Goal: Task Accomplishment & Management: Complete application form

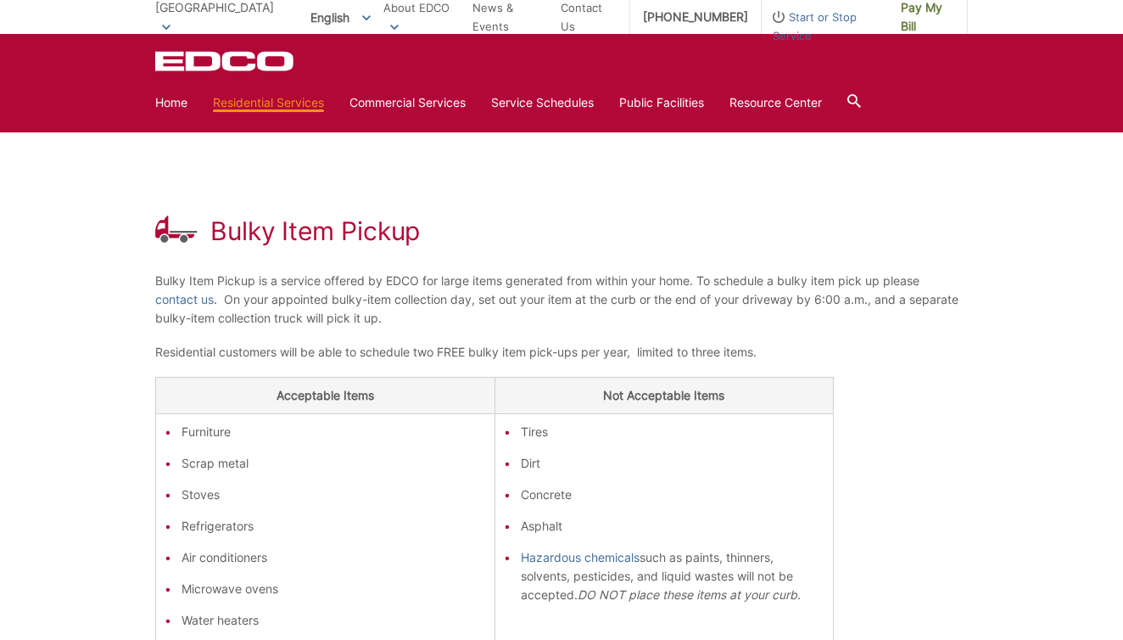
scroll to position [130, 0]
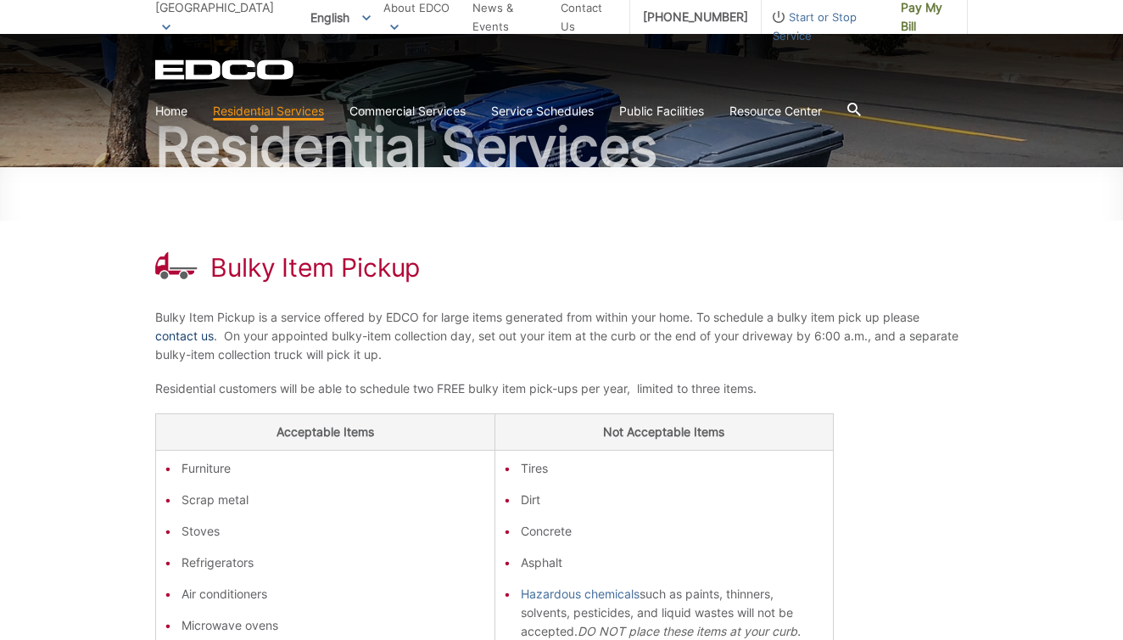
click at [177, 336] on link "contact us" at bounding box center [184, 336] width 59 height 19
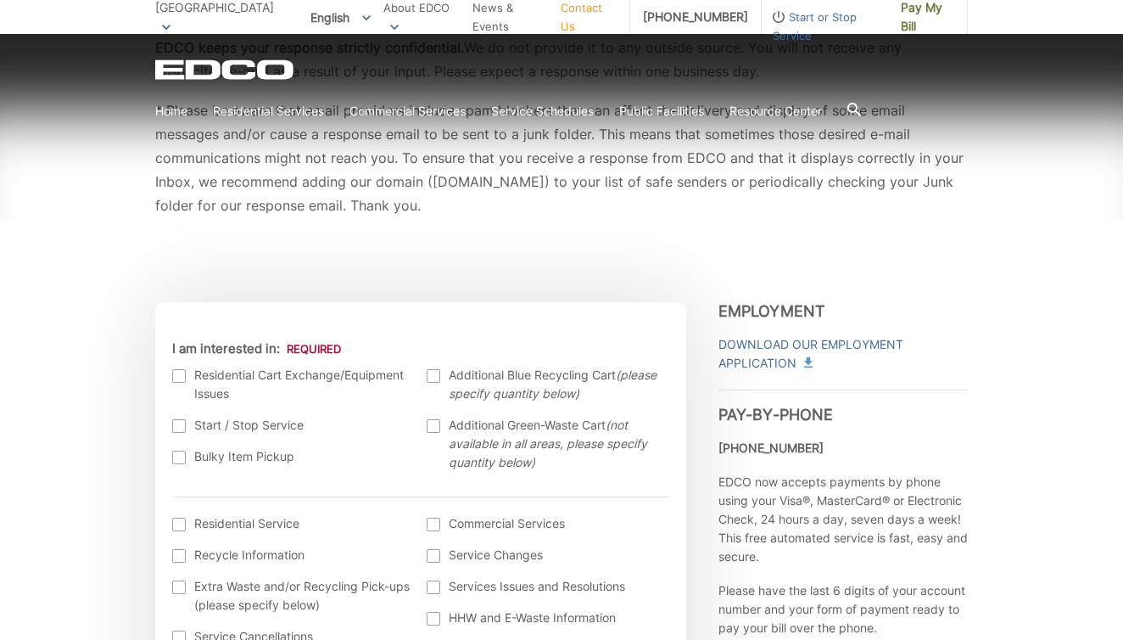
scroll to position [358, 0]
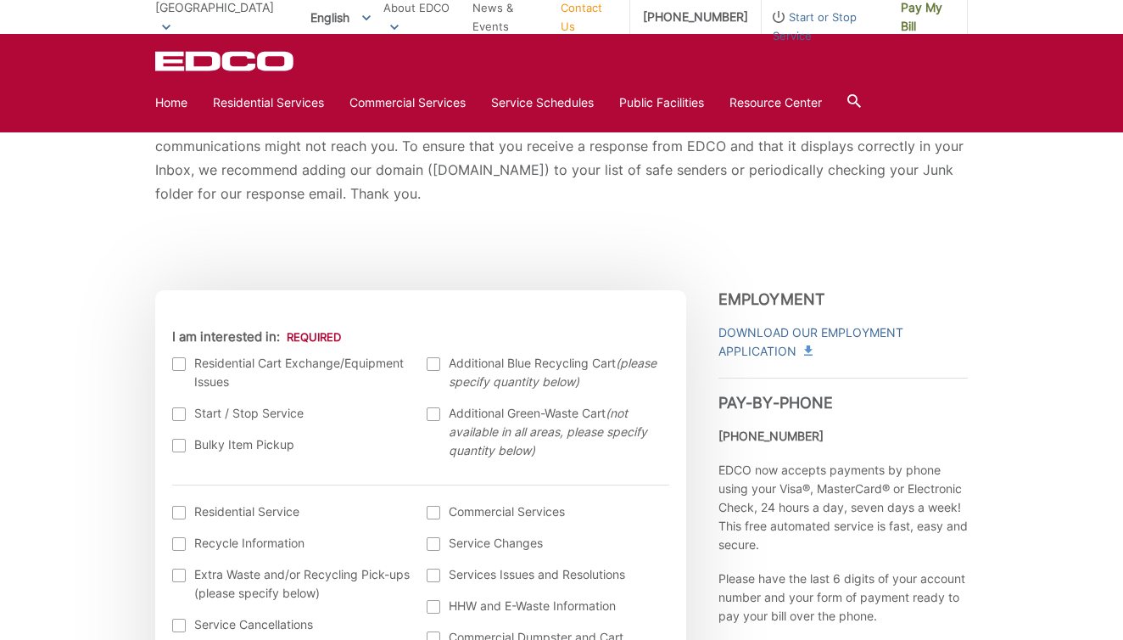
click at [178, 362] on div at bounding box center [179, 364] width 14 height 14
click at [0, 0] on input "I am interested in:" at bounding box center [0, 0] width 0 height 0
click at [178, 441] on div at bounding box center [179, 446] width 14 height 14
click at [0, 0] on input "Bulky Item Pickup" at bounding box center [0, 0] width 0 height 0
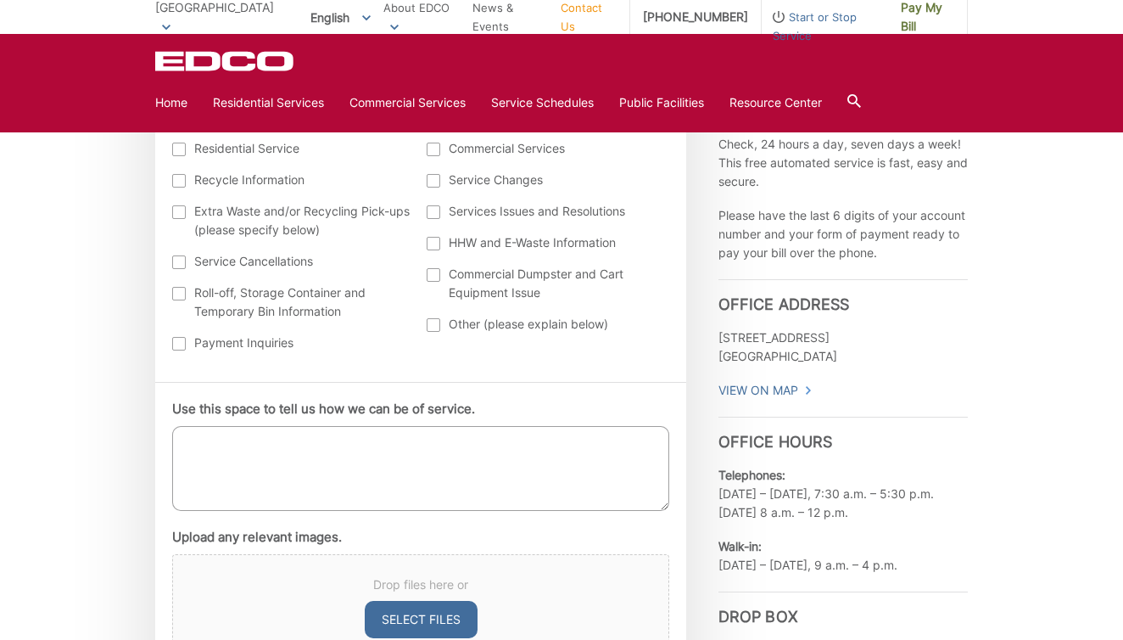
scroll to position [723, 0]
click at [305, 428] on textarea "Use this space to tell us how we can be of service." at bounding box center [420, 466] width 497 height 85
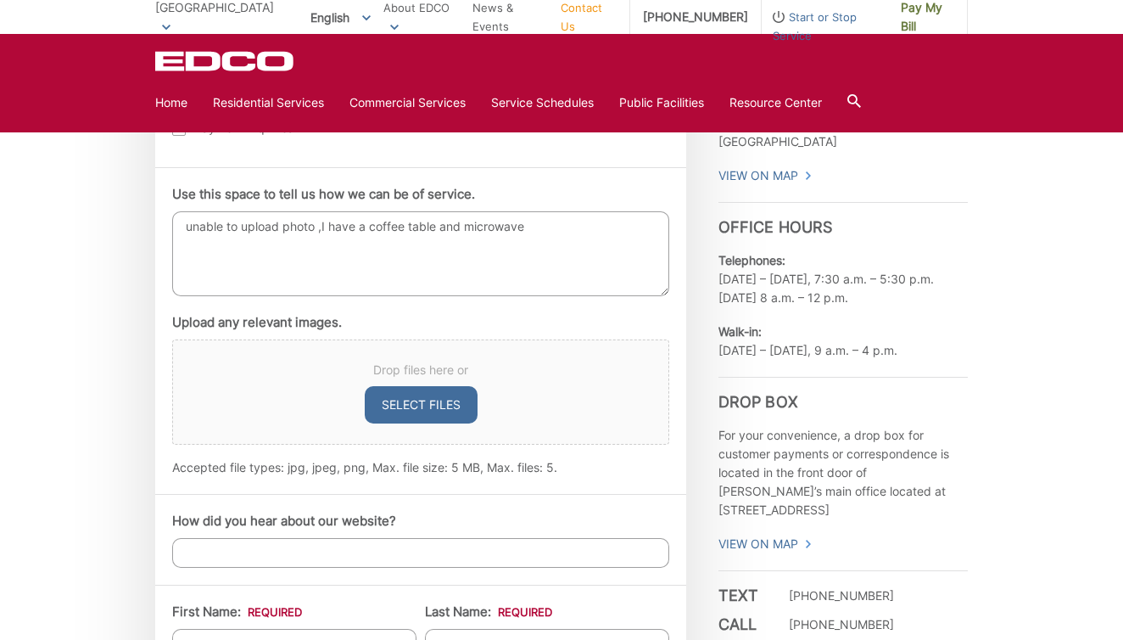
scroll to position [938, 0]
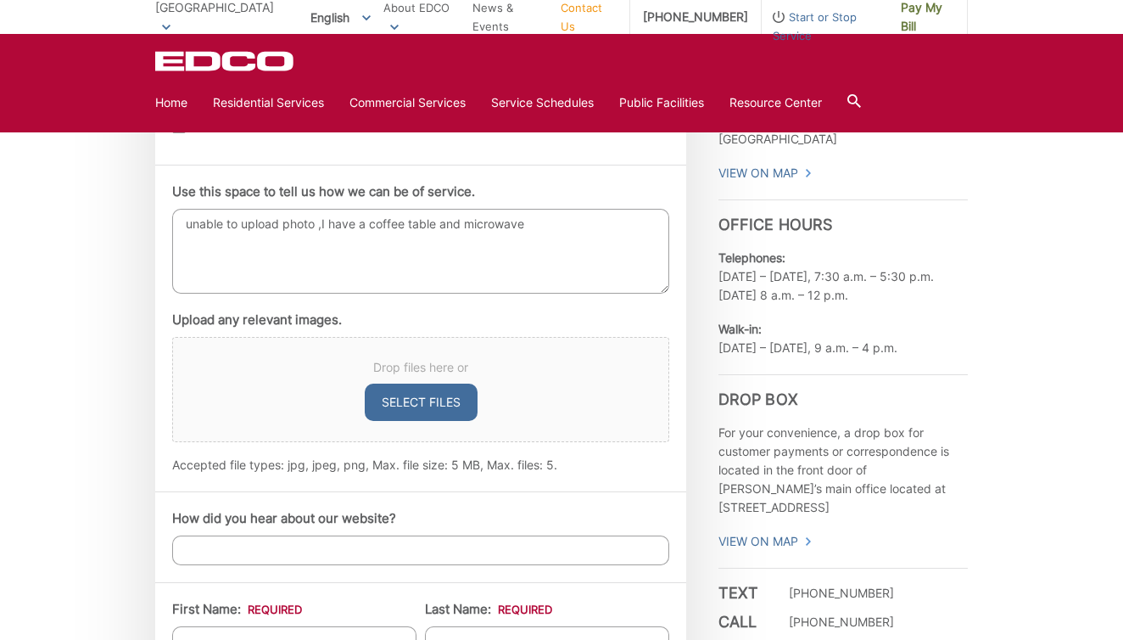
type textarea "unable to upload photo ,I have a coffee table and microwave"
click at [255, 558] on input "How did you hear about our website?" at bounding box center [420, 550] width 497 height 30
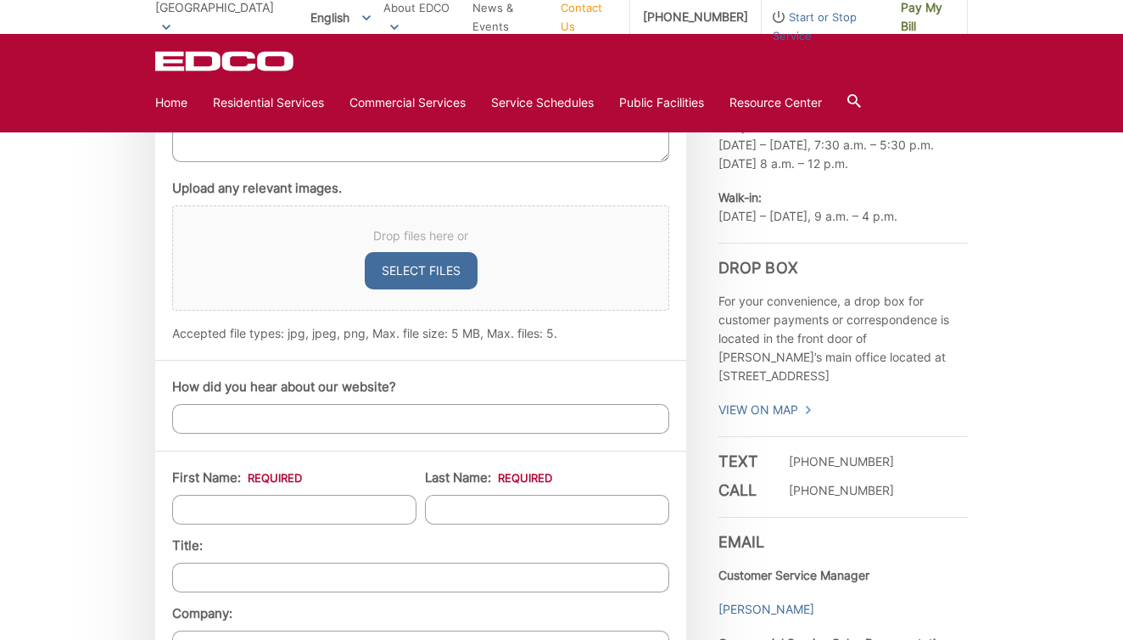
scroll to position [1122, 0]
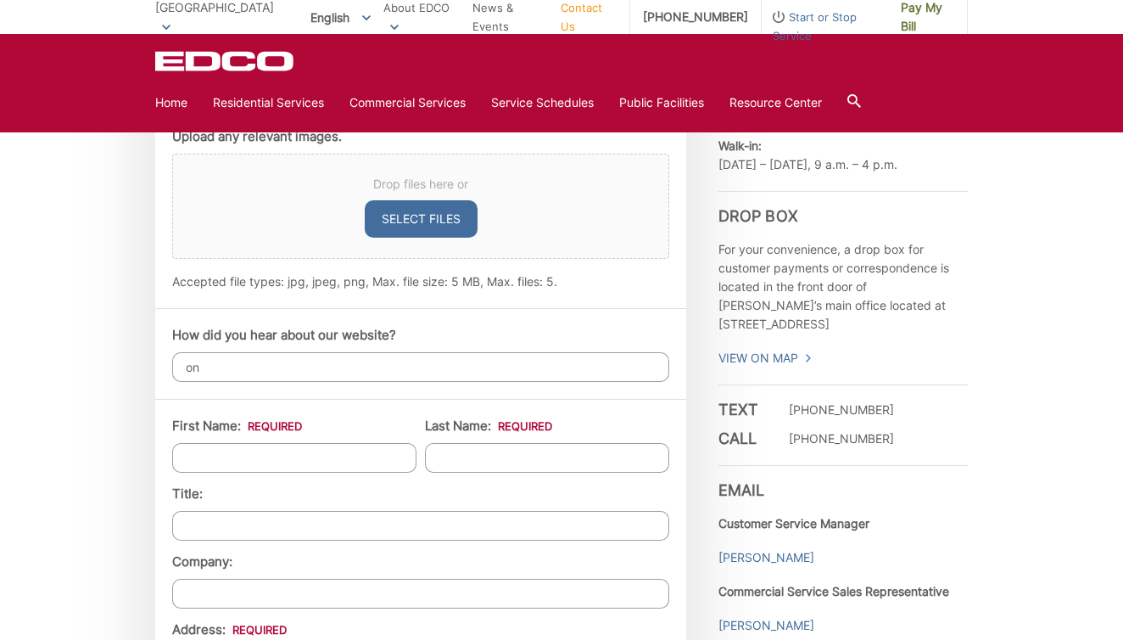
type input "o"
type input "h"
type input "?"
type input "hope"
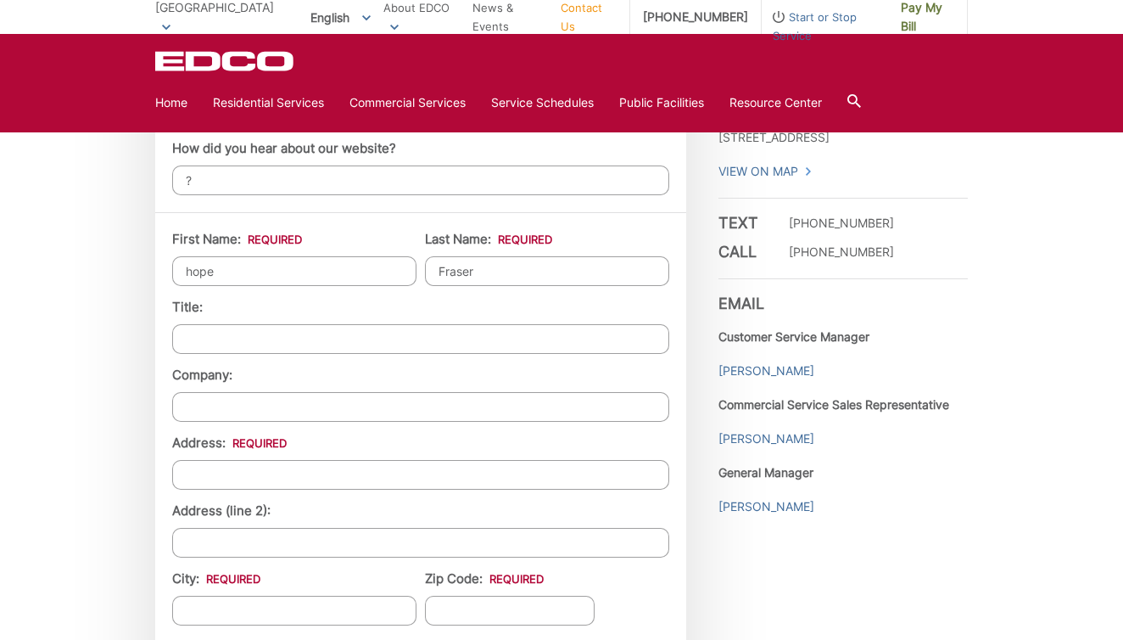
scroll to position [1357, 0]
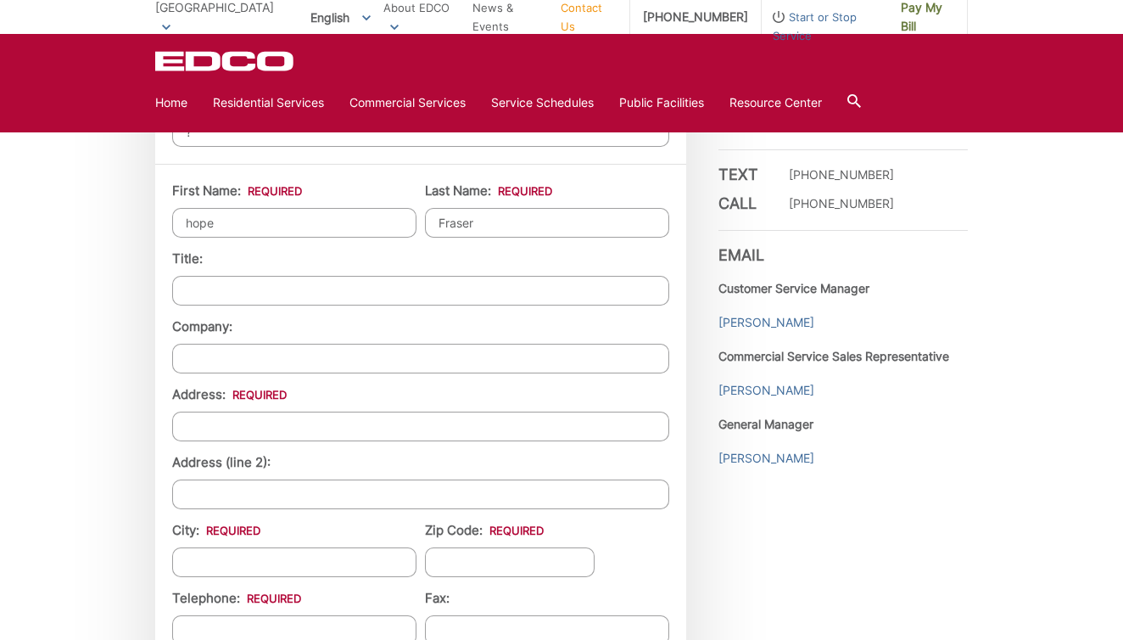
type input "Fraser"
type input "1208 Florence st"
type input "[GEOGRAPHIC_DATA]"
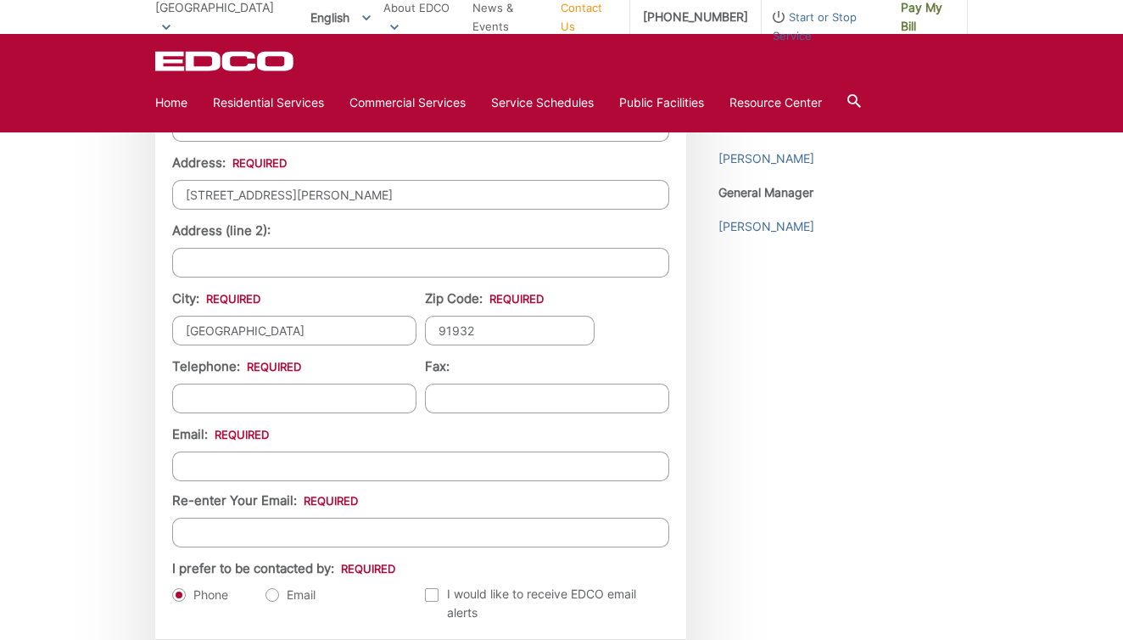
scroll to position [1608, 0]
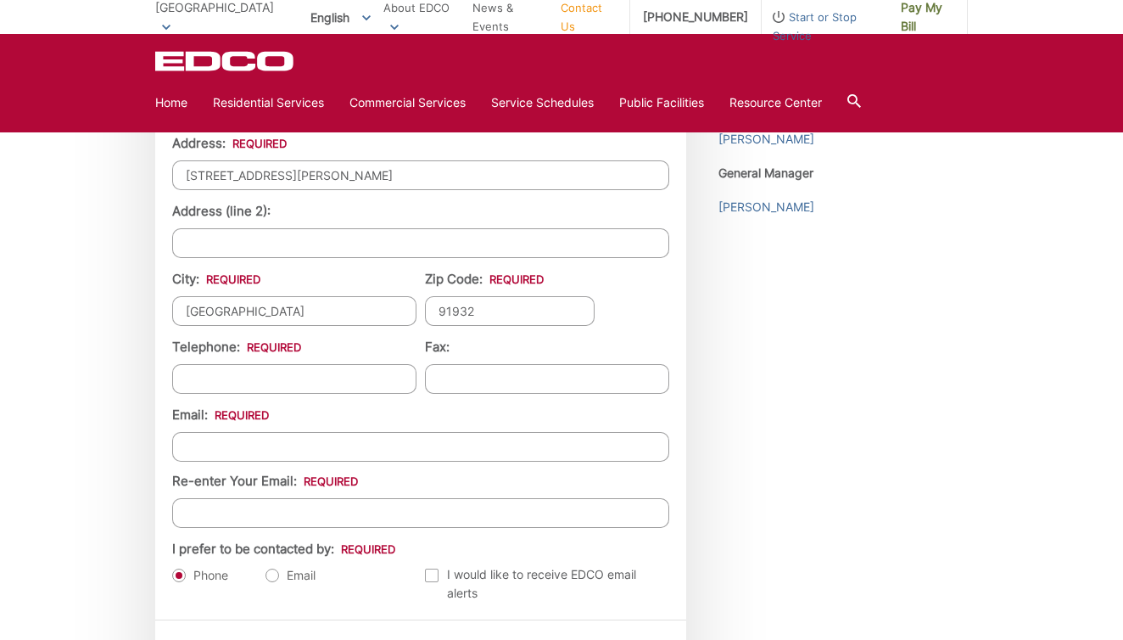
type input "91932"
type input "(619) 616-1745"
type input "dmarie820@gmail.com"
click at [280, 570] on label "Email" at bounding box center [291, 575] width 50 height 17
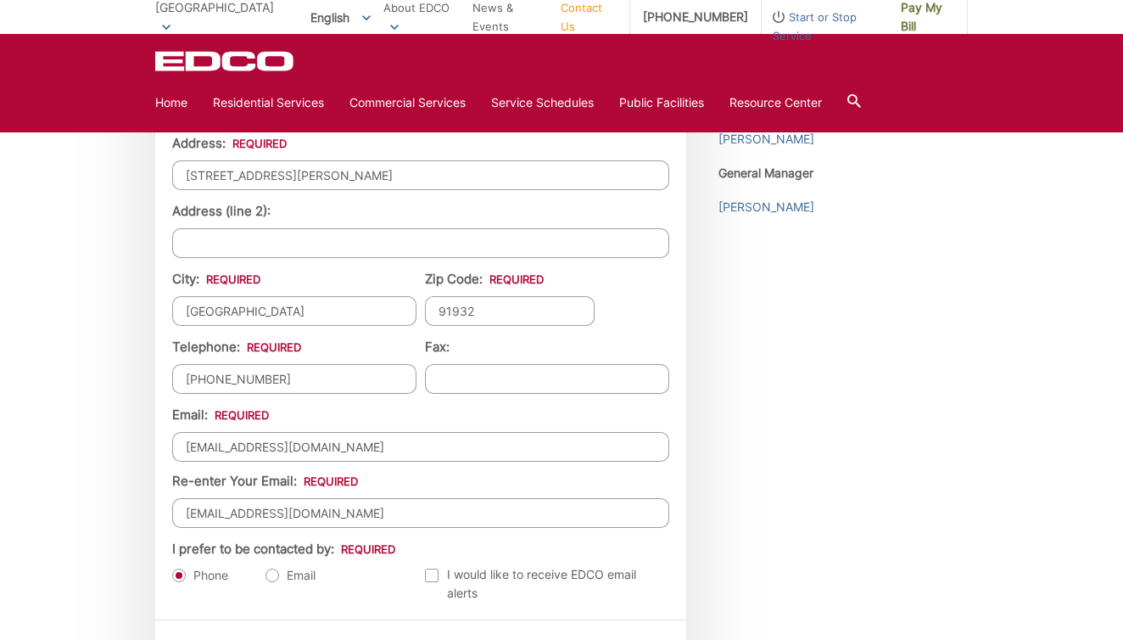
radio input "true"
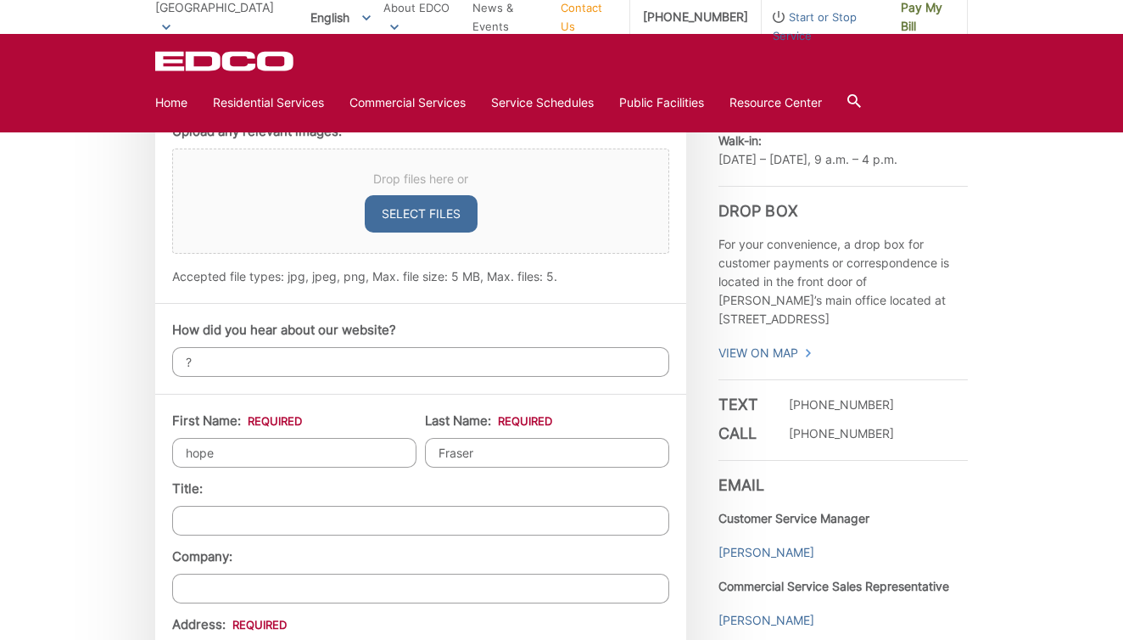
scroll to position [1126, 0]
click at [432, 210] on button "Select files" at bounding box center [421, 214] width 113 height 37
type input "C:\fakepath\tempImagerZPuQj.jpg"
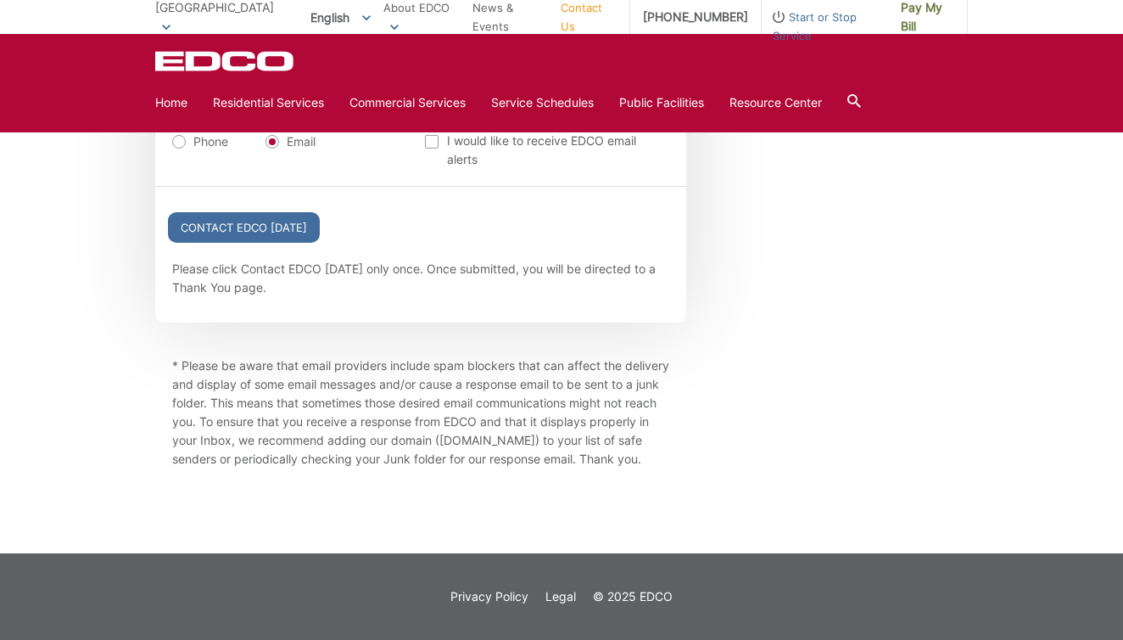
scroll to position [2091, 0]
click at [243, 212] on input "Contact EDCO Today" at bounding box center [244, 227] width 152 height 31
